Goal: Task Accomplishment & Management: Manage account settings

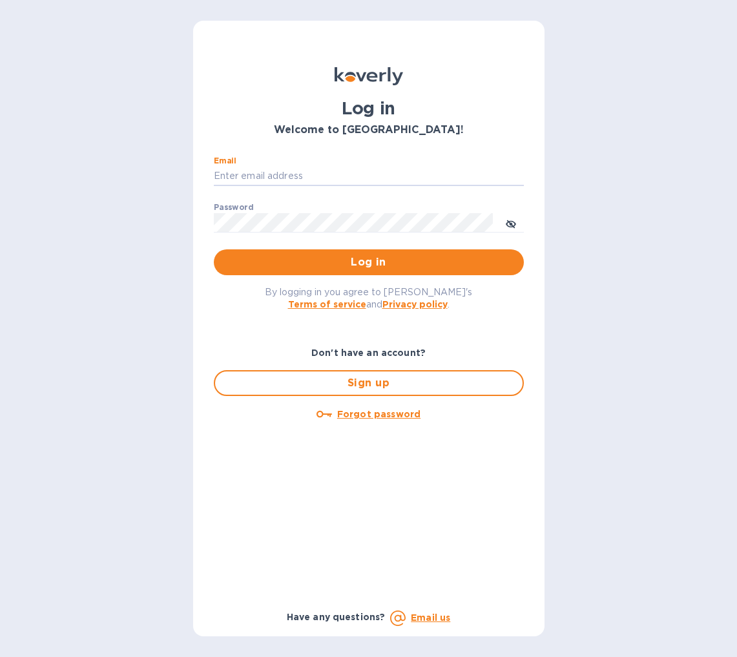
type input "[PERSON_NAME][EMAIL_ADDRESS][DOMAIN_NAME]"
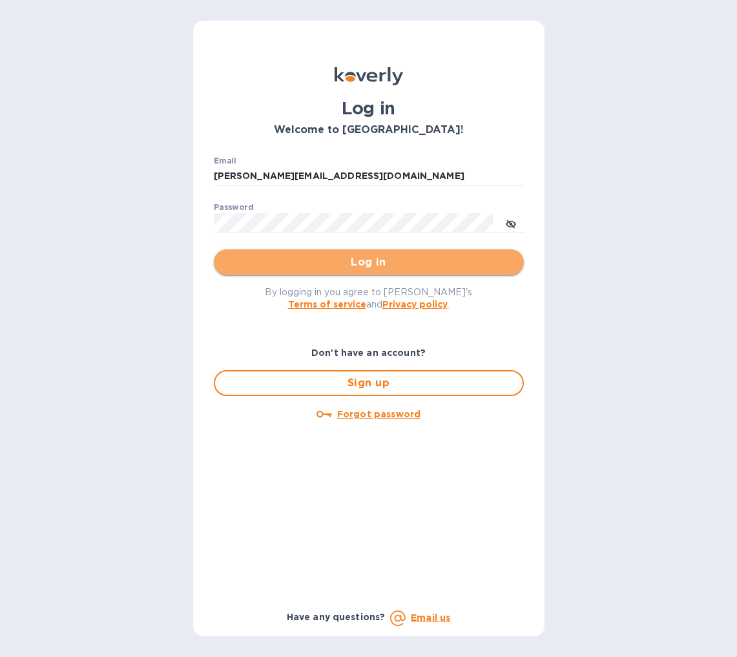
click at [369, 259] on span "Log in" at bounding box center [368, 261] width 289 height 15
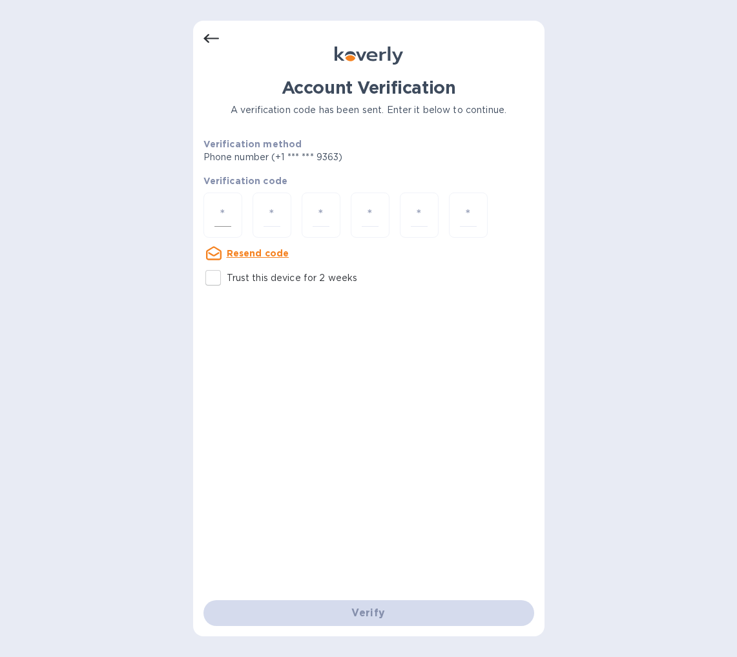
click at [225, 209] on input "number" at bounding box center [222, 215] width 17 height 24
type input "5"
type input "9"
type input "6"
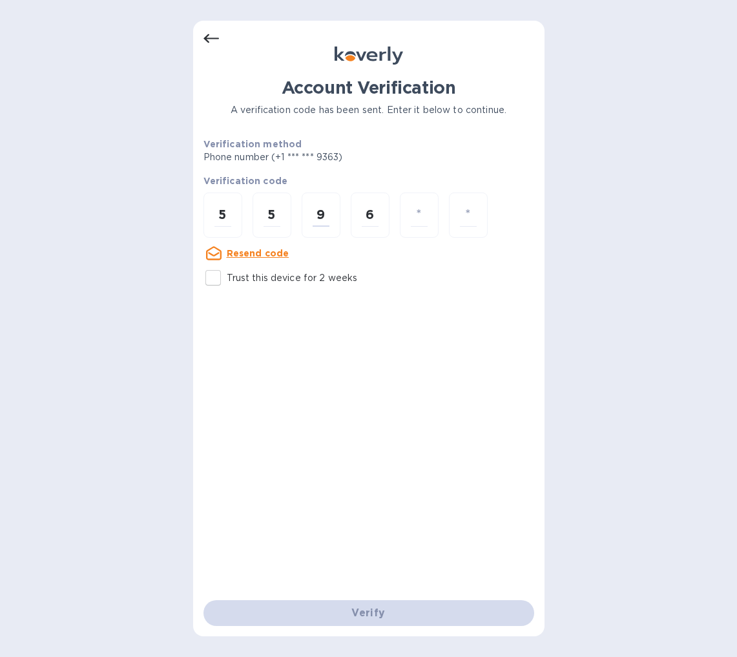
type input "6"
type input "0"
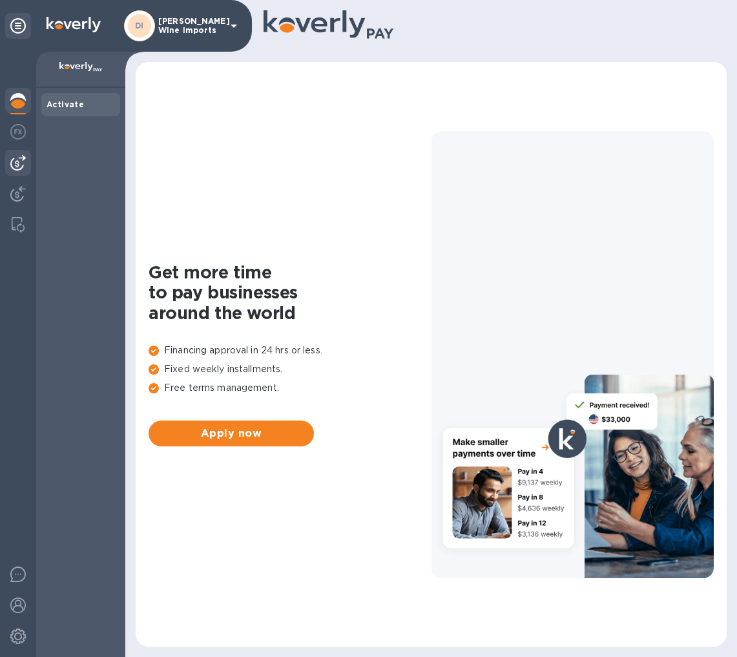
click at [19, 163] on img at bounding box center [17, 162] width 15 height 15
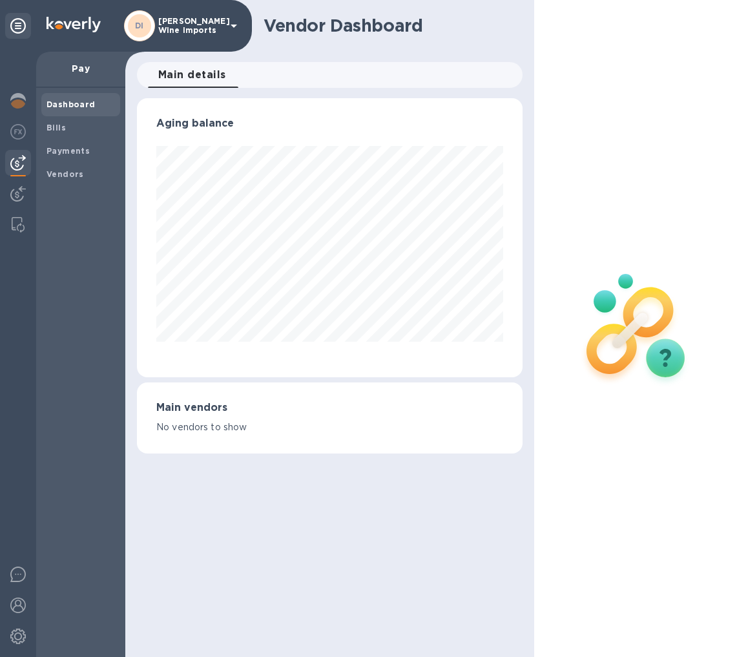
scroll to position [279, 385]
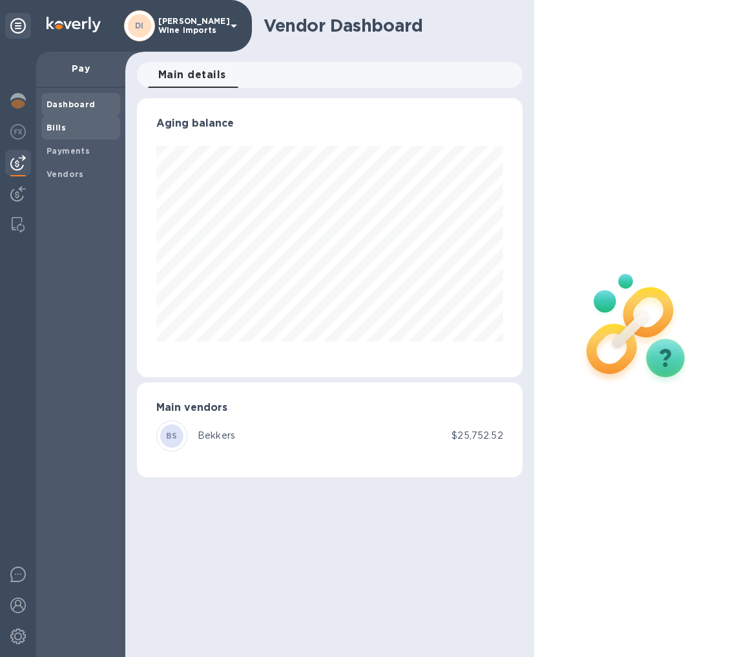
click at [54, 125] on b "Bills" at bounding box center [55, 128] width 19 height 10
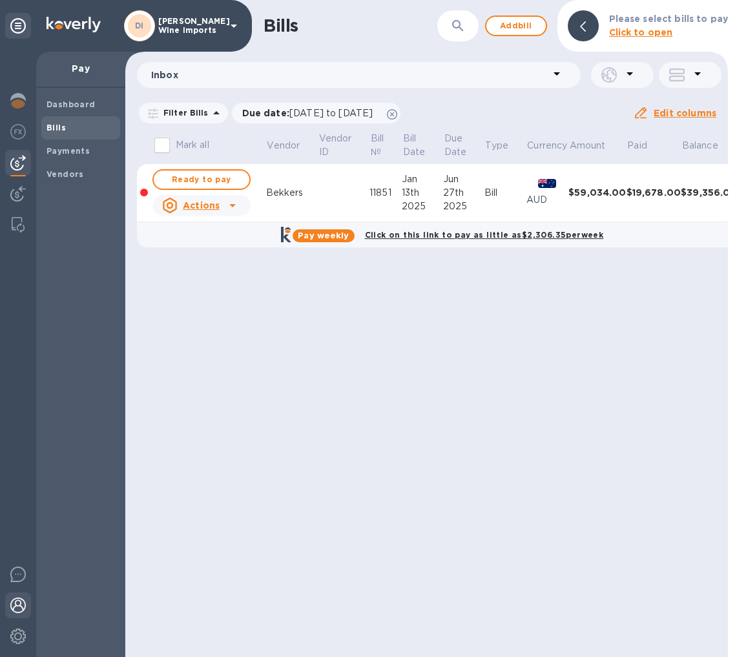
click at [18, 609] on img at bounding box center [17, 604] width 15 height 15
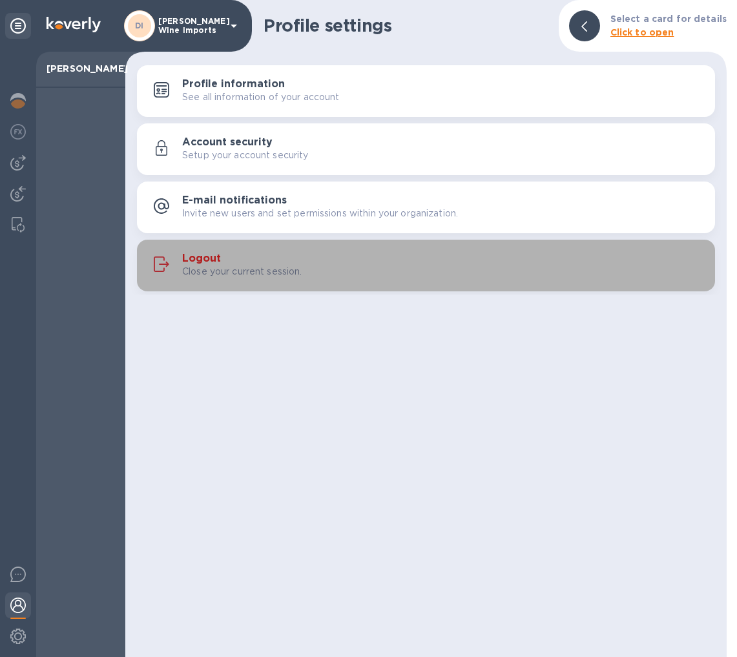
click at [201, 260] on h3 "Logout" at bounding box center [201, 258] width 39 height 12
